Goal: Entertainment & Leisure: Consume media (video, audio)

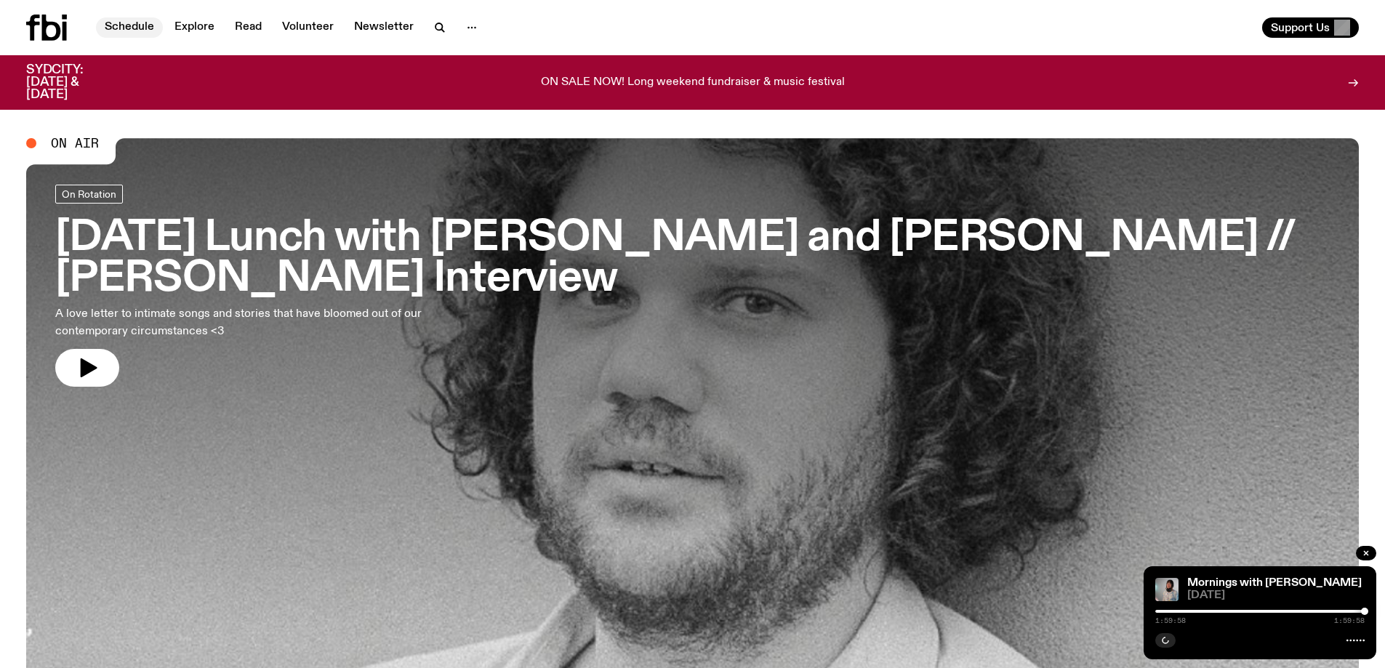
click at [126, 24] on link "Schedule" at bounding box center [129, 27] width 67 height 20
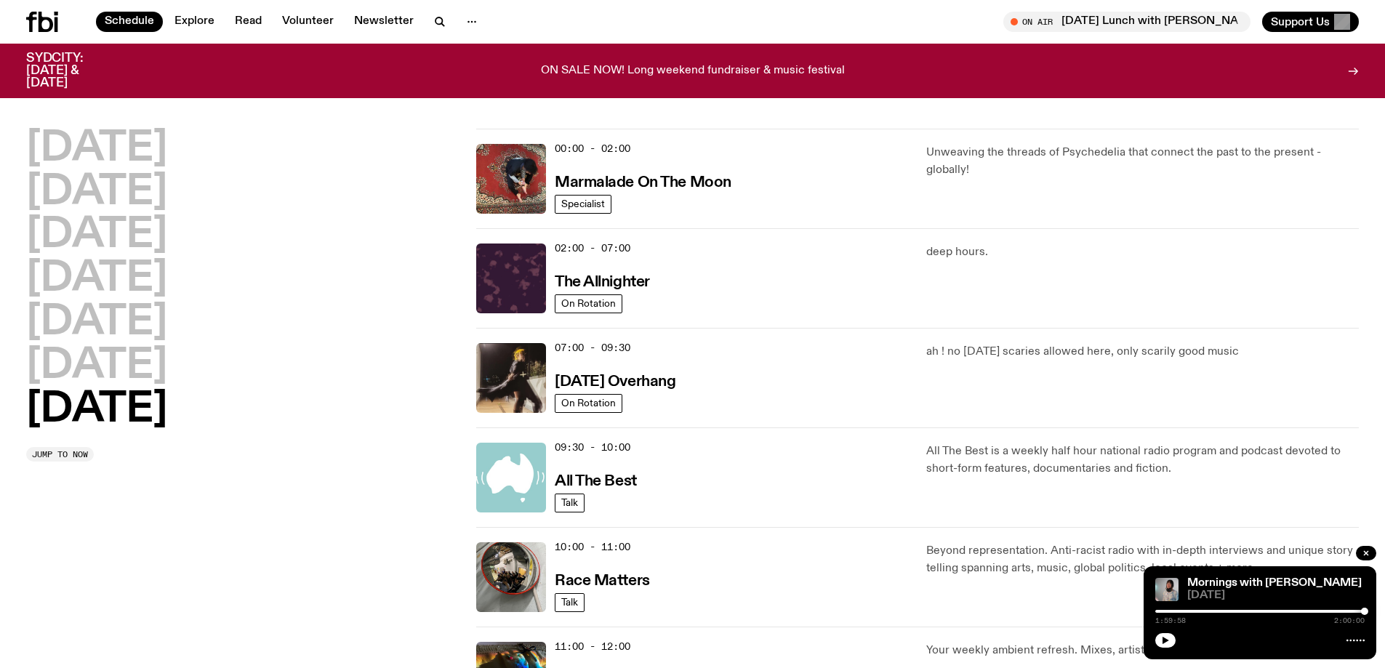
scroll to position [501, 0]
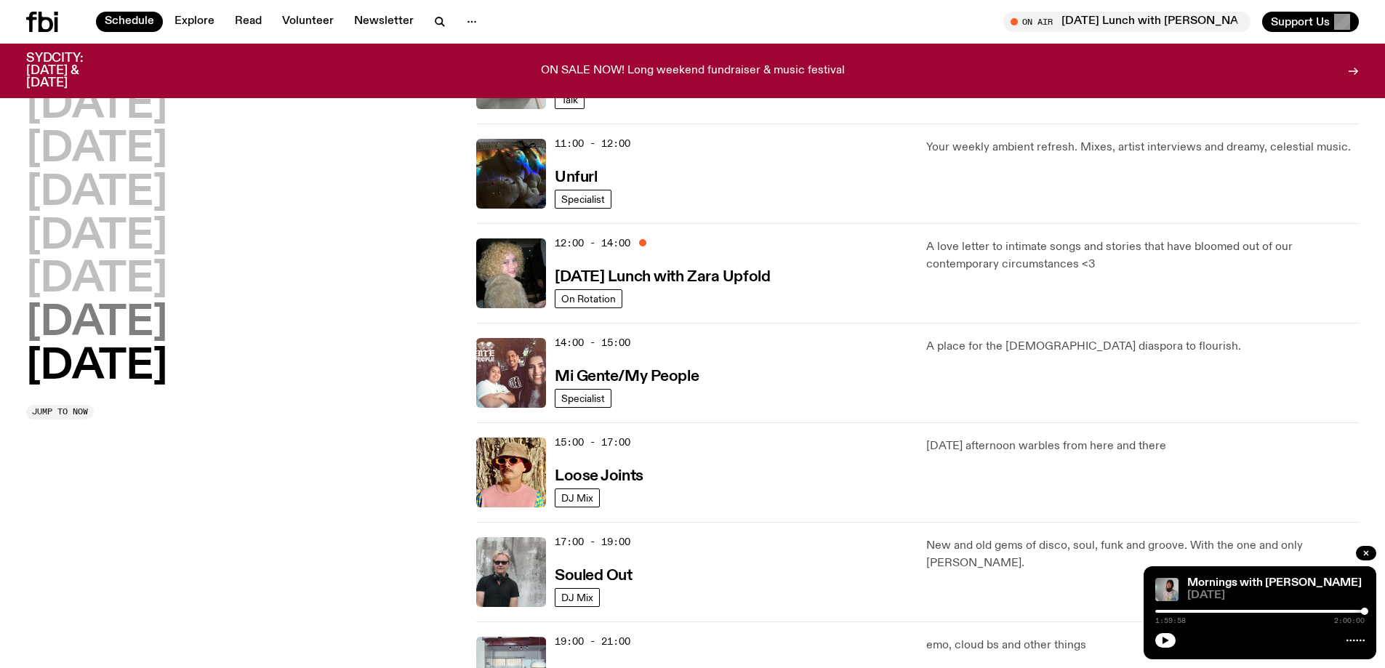
click at [152, 336] on h2 "[DATE]" at bounding box center [96, 323] width 141 height 41
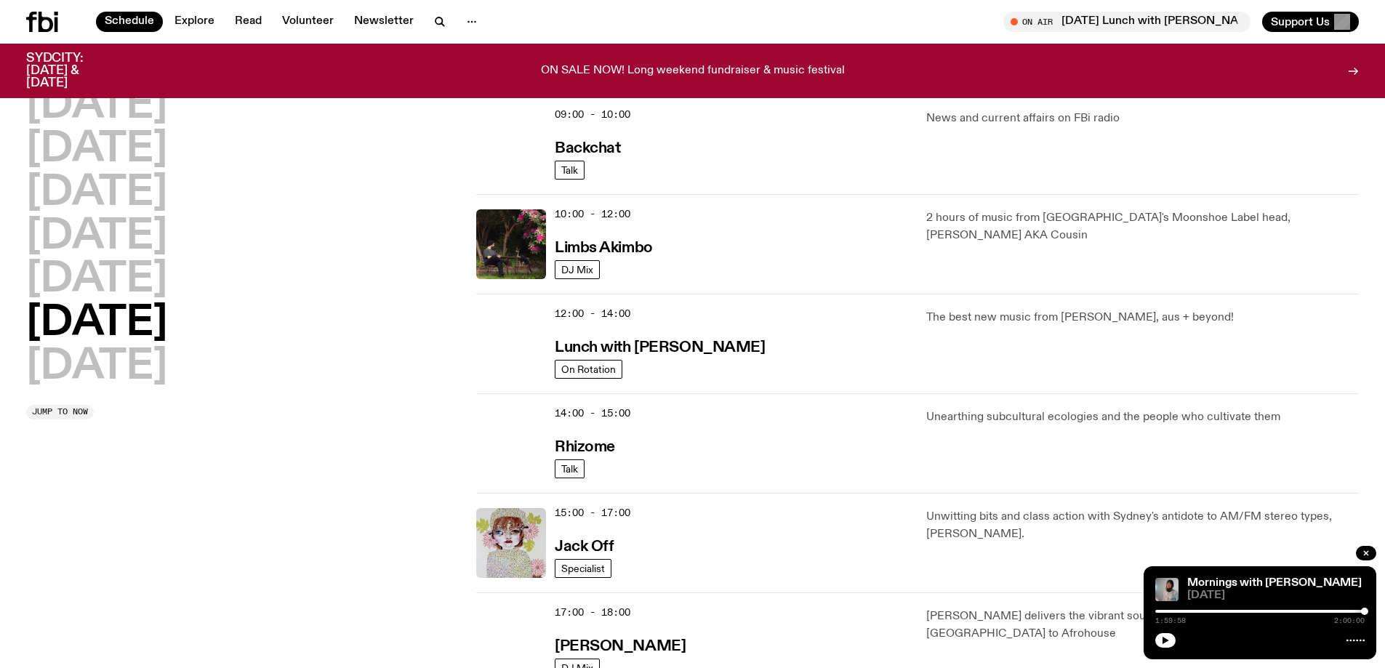
scroll to position [332, 0]
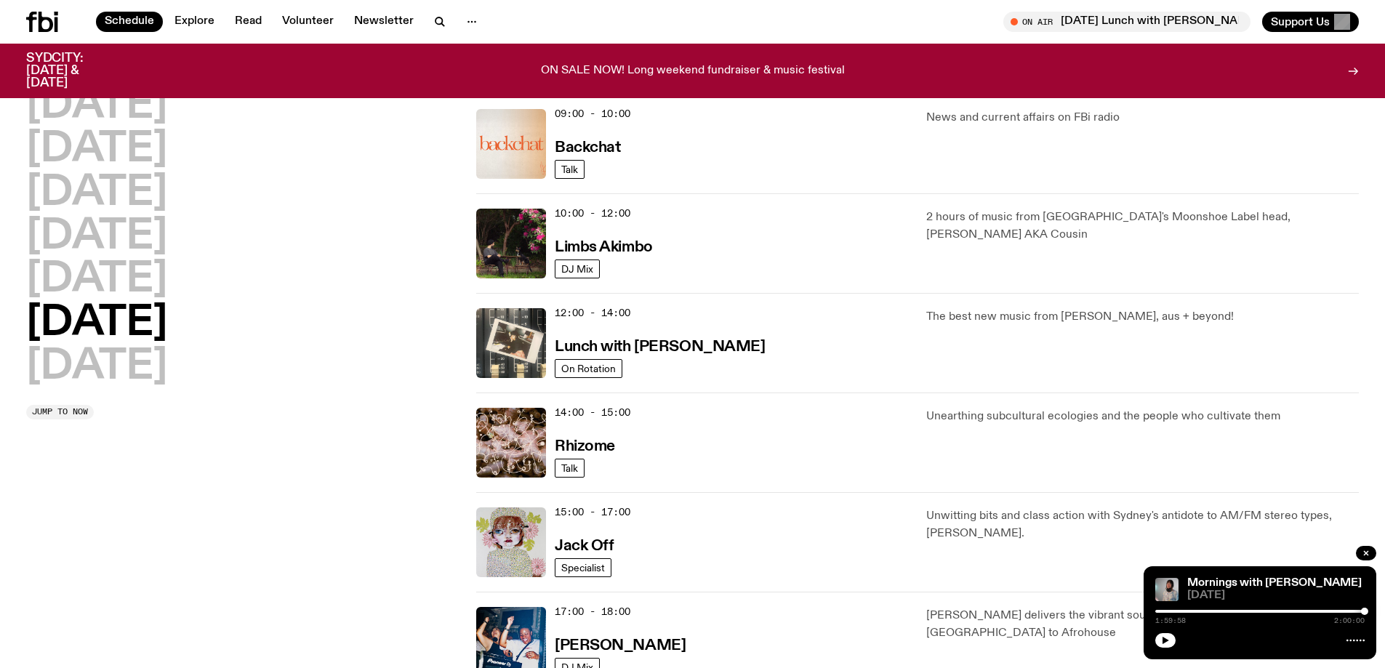
click at [559, 521] on div "15:00 - 17:00 Jack Off" at bounding box center [732, 543] width 354 height 70
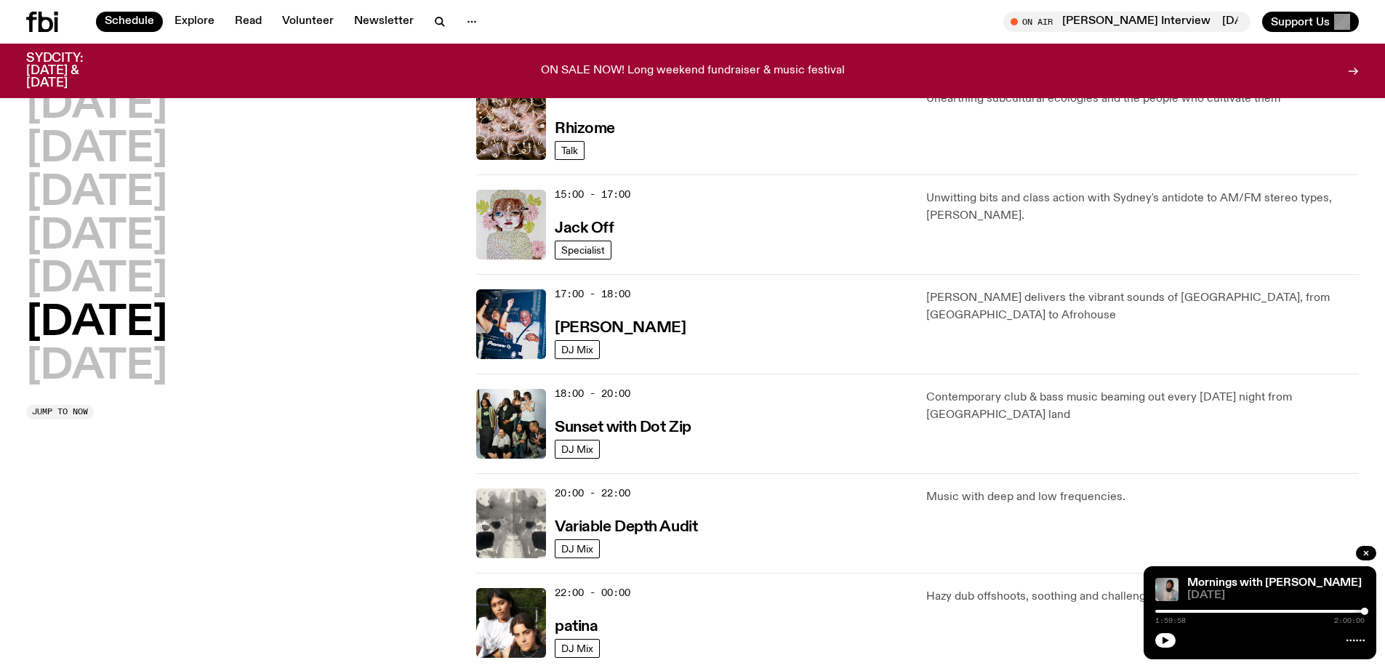
scroll to position [648, 0]
click at [579, 228] on h3 "Jack Off" at bounding box center [584, 229] width 59 height 15
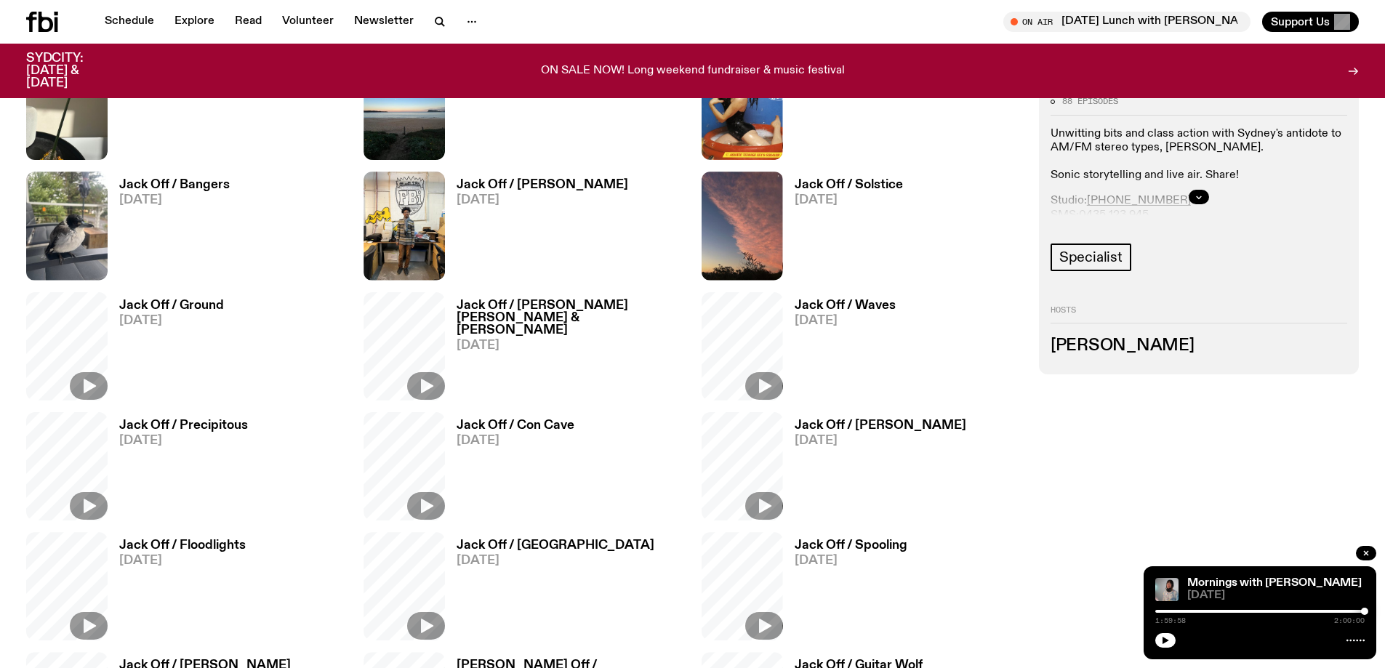
scroll to position [649, 0]
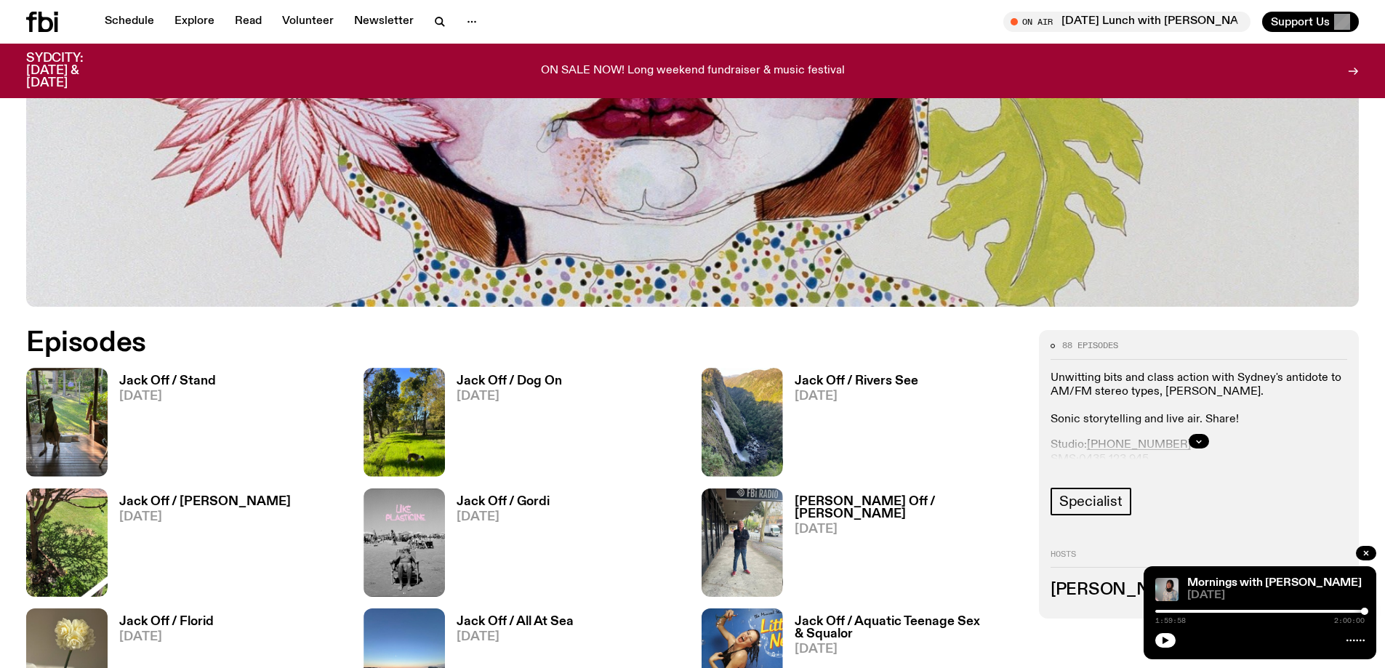
click at [143, 380] on h3 "Jack Off / Stand" at bounding box center [167, 381] width 97 height 12
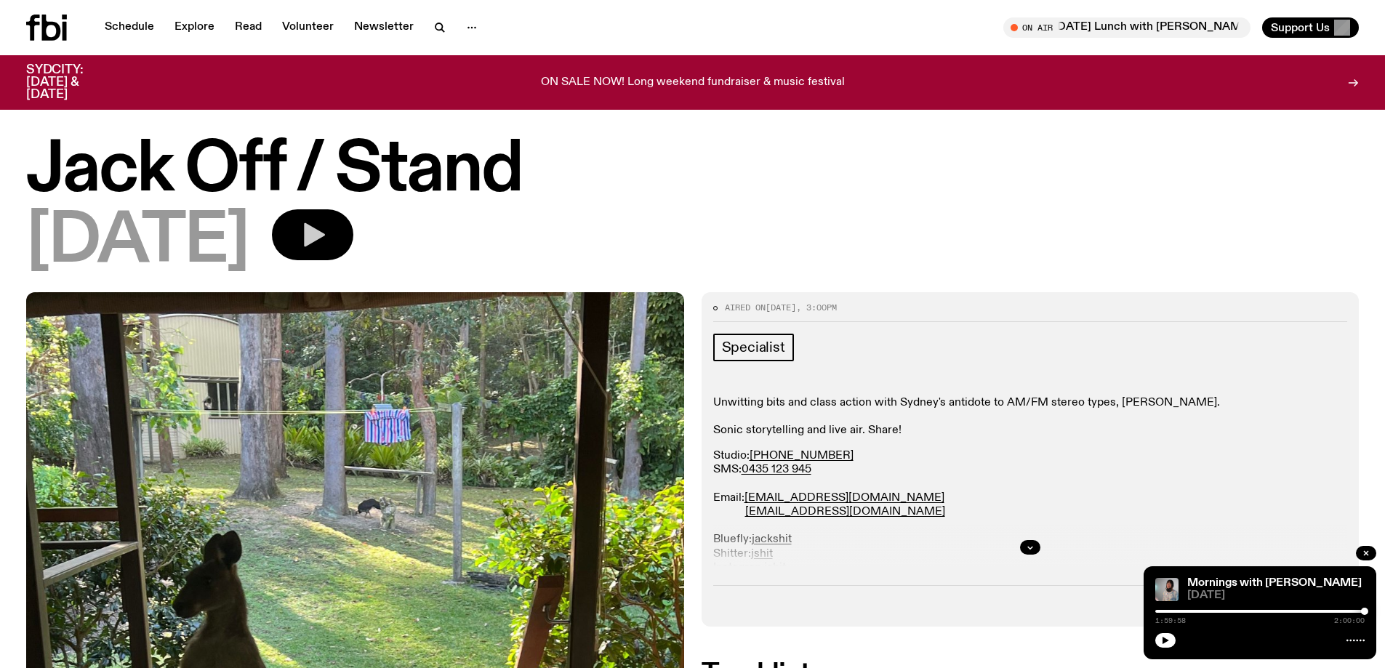
click at [353, 234] on button "button" at bounding box center [312, 234] width 81 height 51
